Goal: Find specific page/section: Find specific page/section

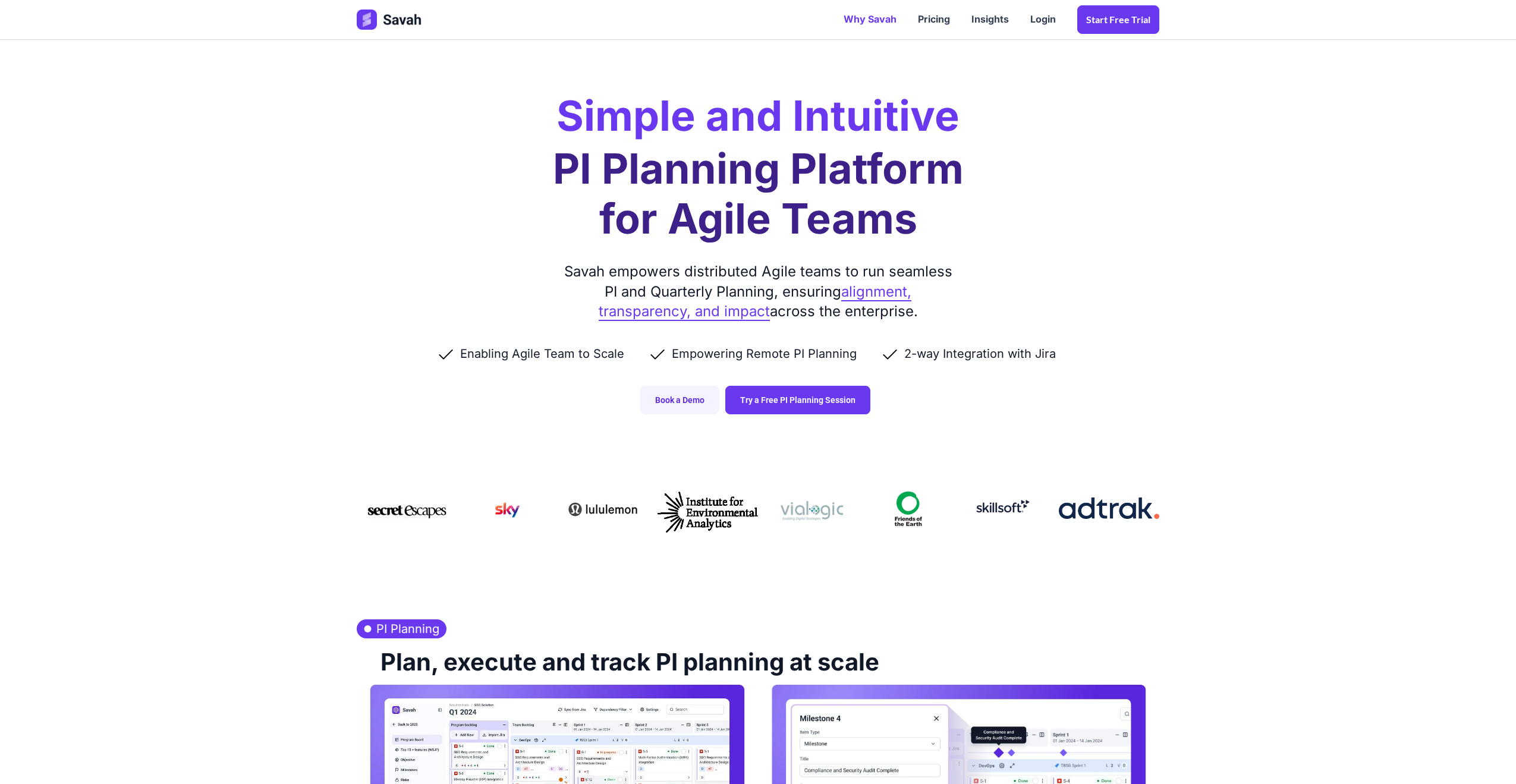
click at [883, 24] on link "Why Savah" at bounding box center [870, 19] width 74 height 37
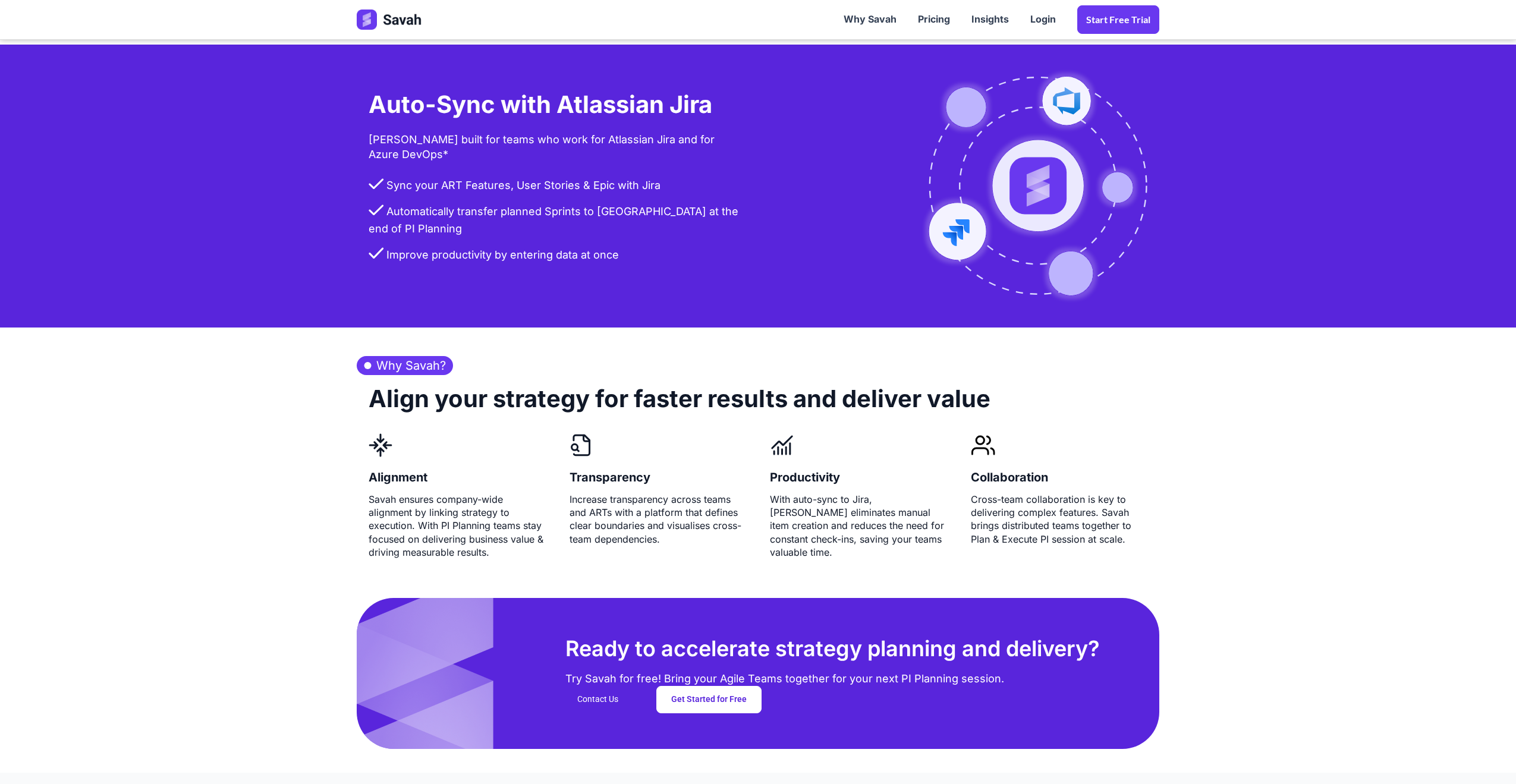
scroll to position [2819, 0]
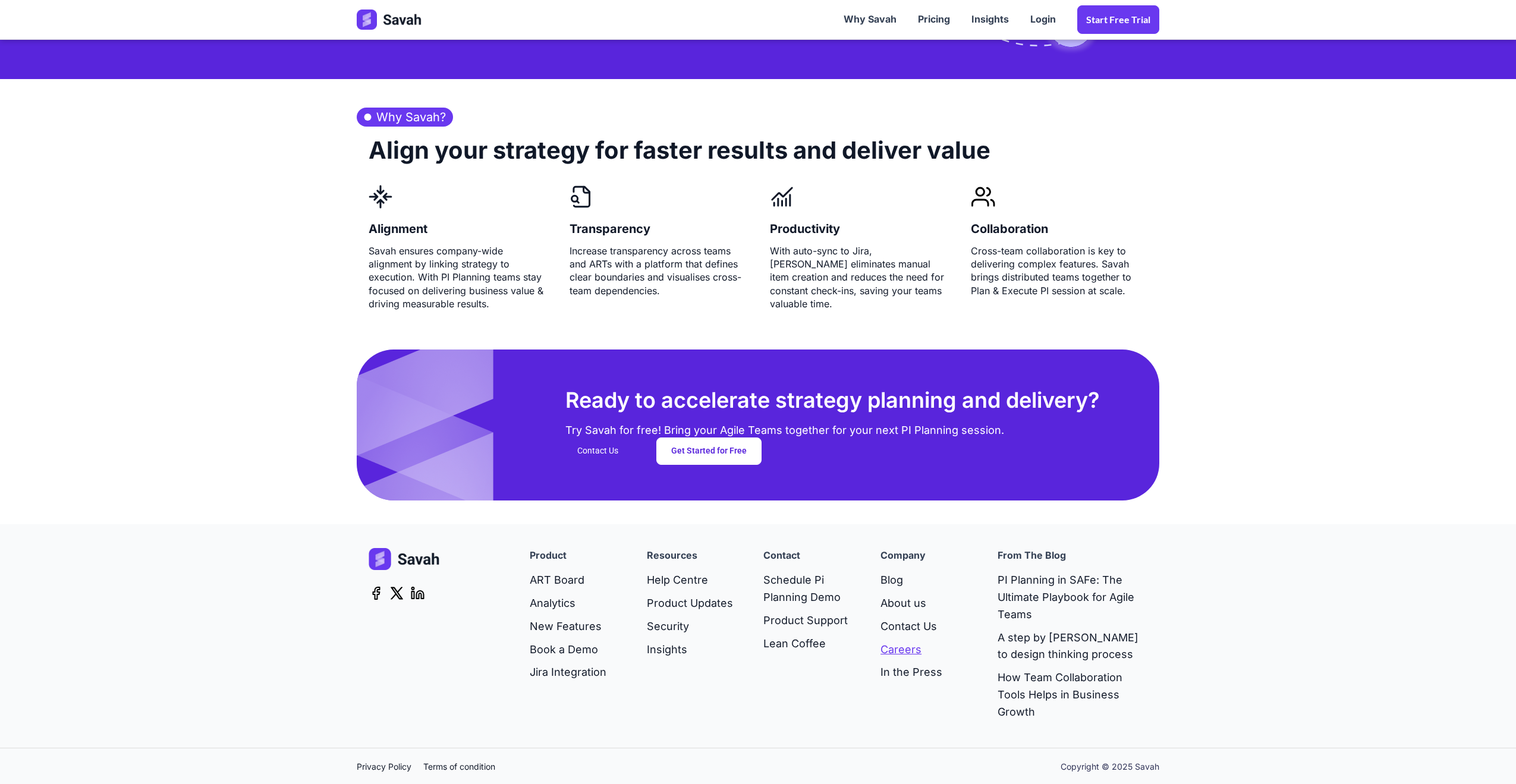
click at [906, 649] on link "Careers" at bounding box center [911, 650] width 62 height 23
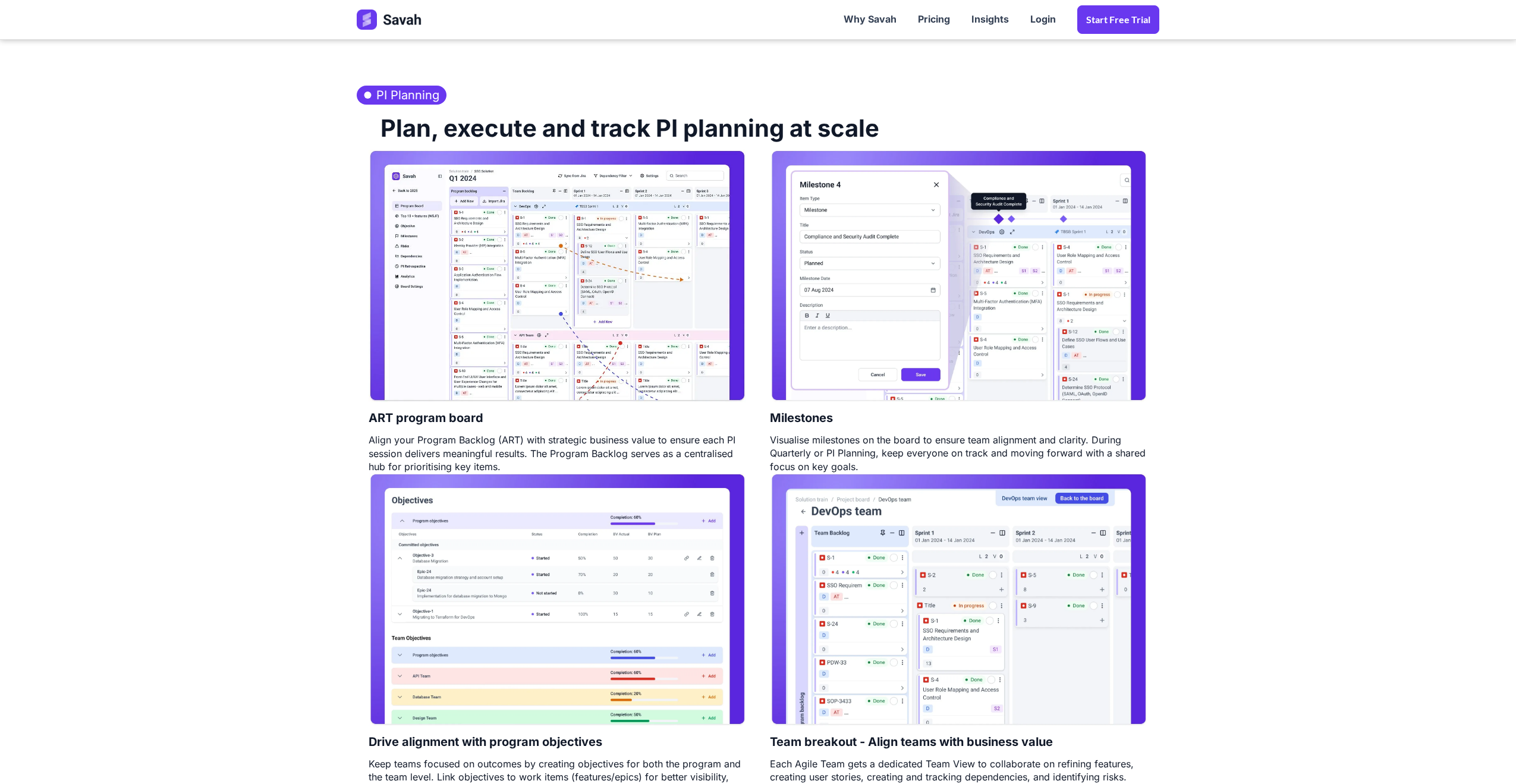
scroll to position [535, 0]
